Goal: Task Accomplishment & Management: Manage account settings

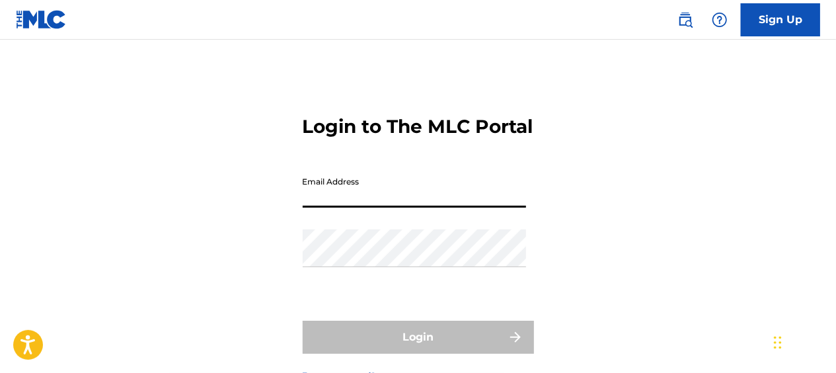
drag, startPoint x: 0, startPoint y: 0, endPoint x: 352, endPoint y: 224, distance: 417.3
click at [352, 207] on input "Email Address" at bounding box center [414, 189] width 223 height 38
type input "[EMAIL_ADDRESS][DOMAIN_NAME]"
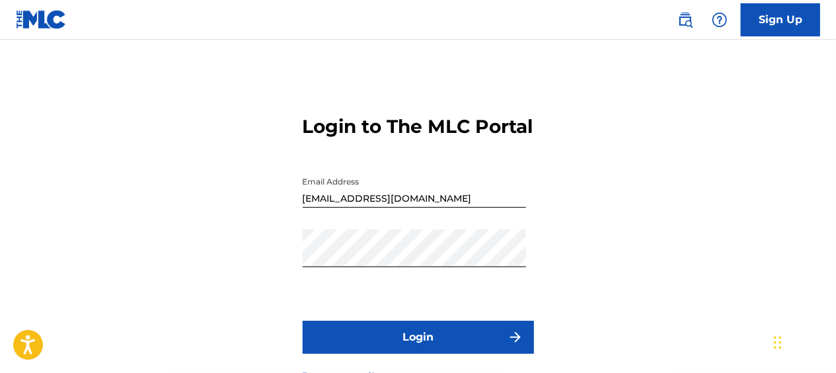
click at [371, 353] on button "Login" at bounding box center [418, 336] width 231 height 33
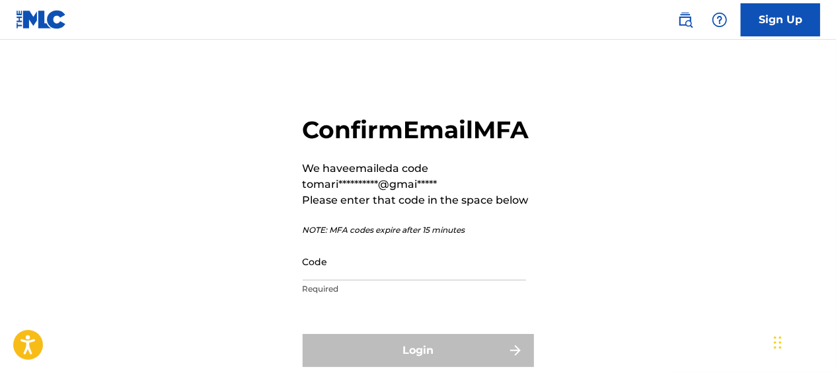
click at [371, 280] on input "Code" at bounding box center [414, 261] width 223 height 38
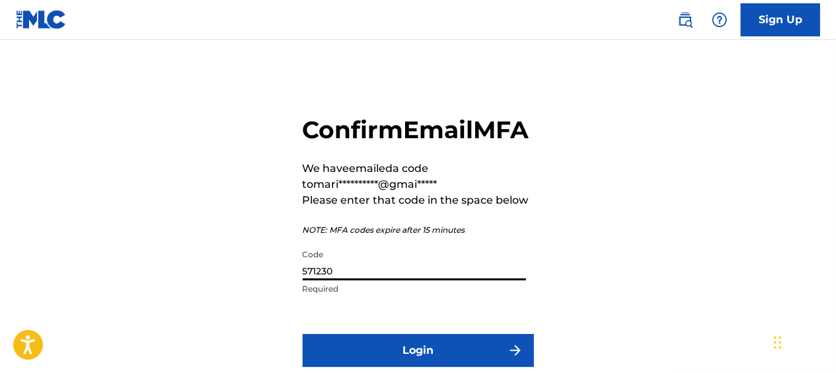
scroll to position [136, 0]
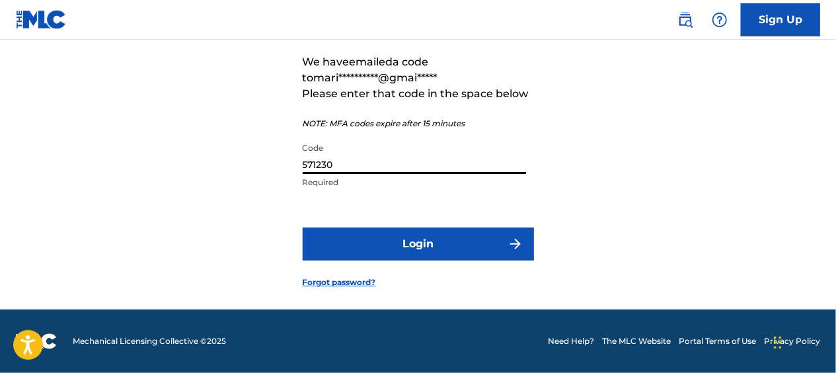
type input "571230"
click at [396, 246] on button "Login" at bounding box center [418, 243] width 231 height 33
